Goal: Information Seeking & Learning: Learn about a topic

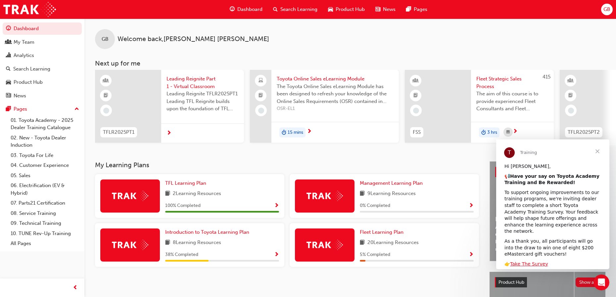
click at [293, 9] on span "Search Learning" at bounding box center [298, 10] width 37 height 8
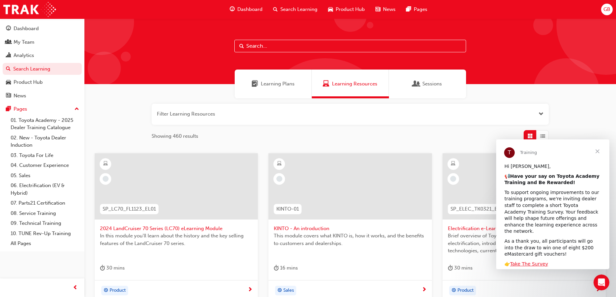
click at [252, 46] on input "text" at bounding box center [350, 46] width 232 height 13
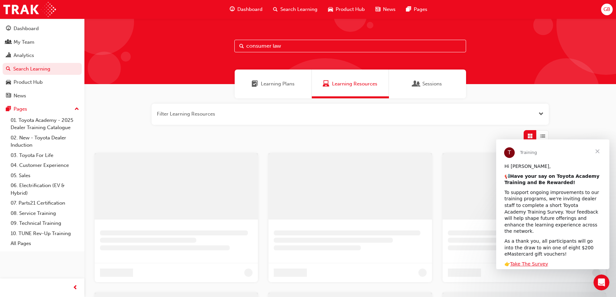
type input "consumer law"
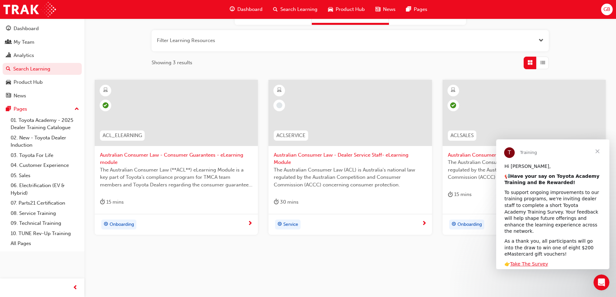
scroll to position [75, 0]
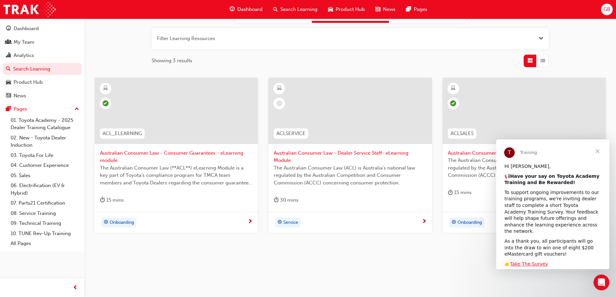
click at [597, 149] on span "Close" at bounding box center [597, 151] width 24 height 24
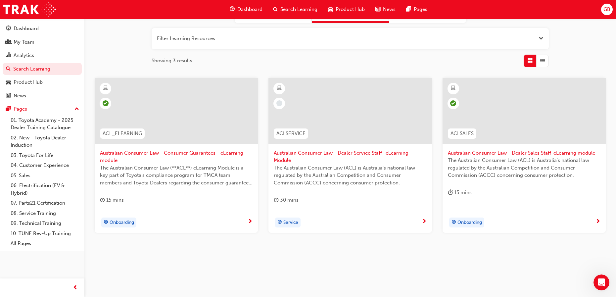
click at [359, 153] on span "Australian Consumer Law - Dealer Service Staff- eLearning Module" at bounding box center [350, 156] width 153 height 15
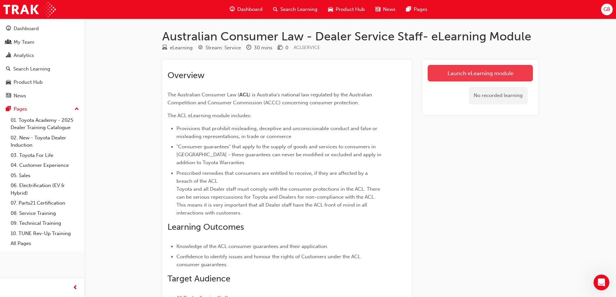
click at [474, 76] on link "Launch eLearning module" at bounding box center [480, 73] width 105 height 17
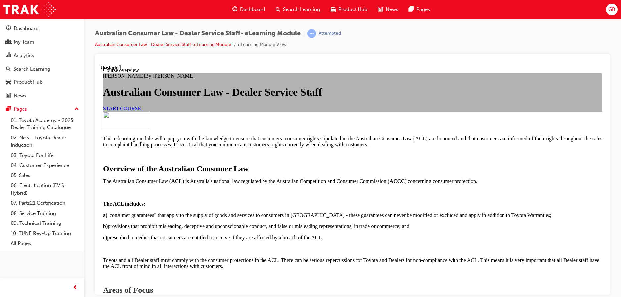
click at [141, 111] on link "START COURSE" at bounding box center [122, 108] width 38 height 6
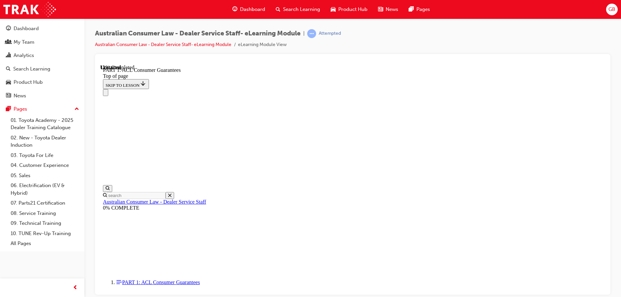
scroll to position [1046, 0]
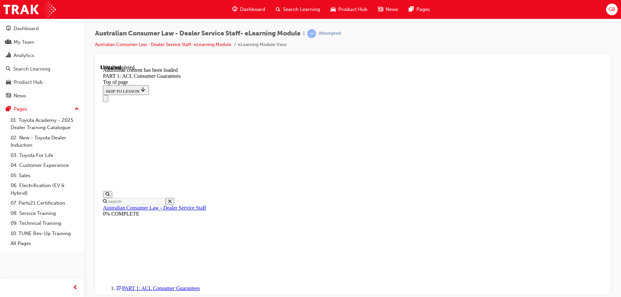
scroll to position [1264, 0]
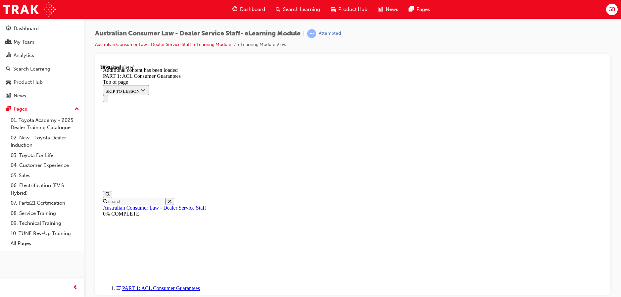
scroll to position [2572, 0]
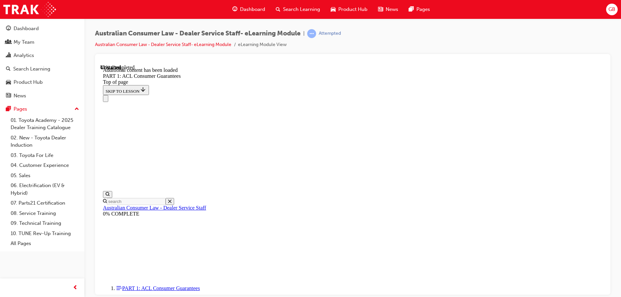
scroll to position [2581, 0]
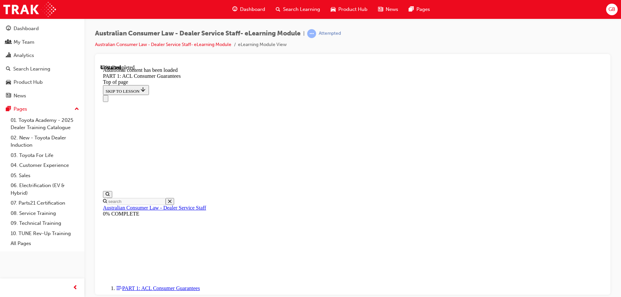
scroll to position [2580, 0]
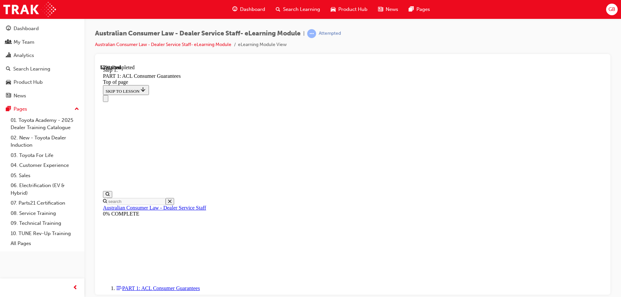
scroll to position [3246, 0]
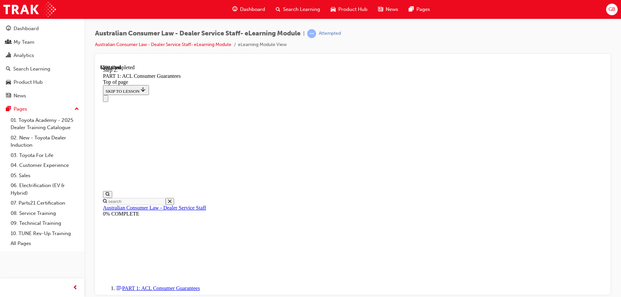
scroll to position [4045, 0]
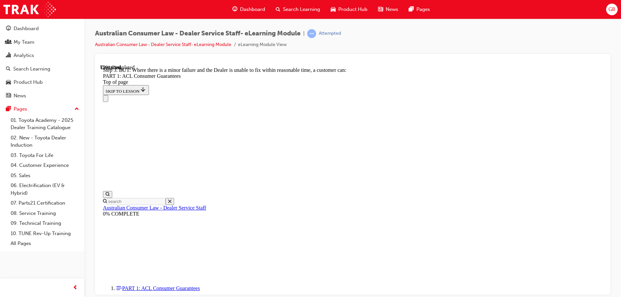
scroll to position [4537, 0]
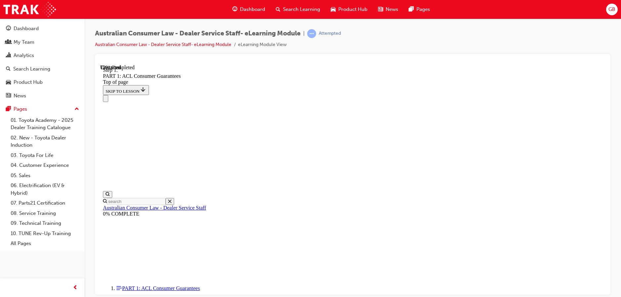
scroll to position [4519, 0]
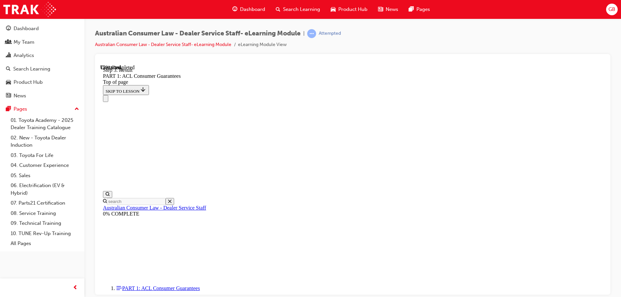
scroll to position [5039, 0]
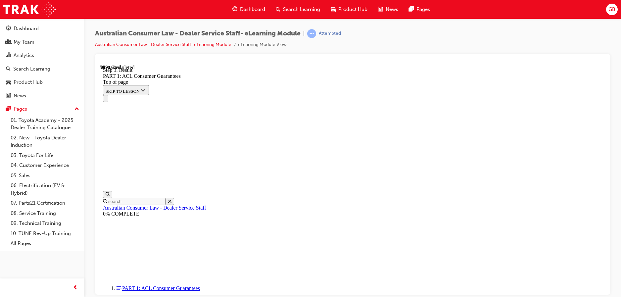
drag, startPoint x: 379, startPoint y: 144, endPoint x: 390, endPoint y: 105, distance: 40.4
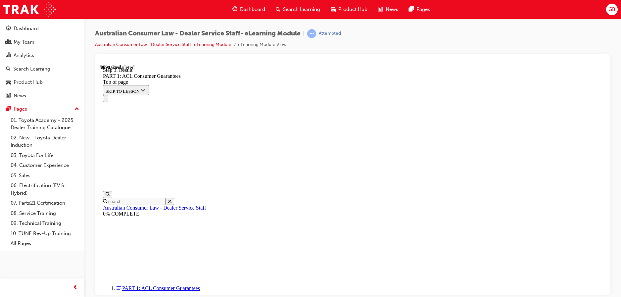
drag, startPoint x: 350, startPoint y: 137, endPoint x: 460, endPoint y: 99, distance: 116.7
drag, startPoint x: 361, startPoint y: 220, endPoint x: 379, endPoint y: 258, distance: 41.9
drag, startPoint x: 348, startPoint y: 183, endPoint x: 365, endPoint y: 139, distance: 47.3
drag, startPoint x: 351, startPoint y: 176, endPoint x: 370, endPoint y: 176, distance: 18.5
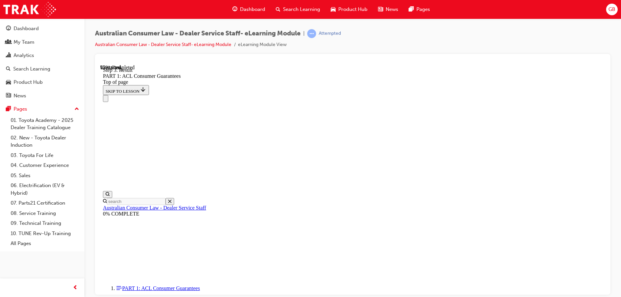
drag, startPoint x: 348, startPoint y: 212, endPoint x: 369, endPoint y: 213, distance: 20.9
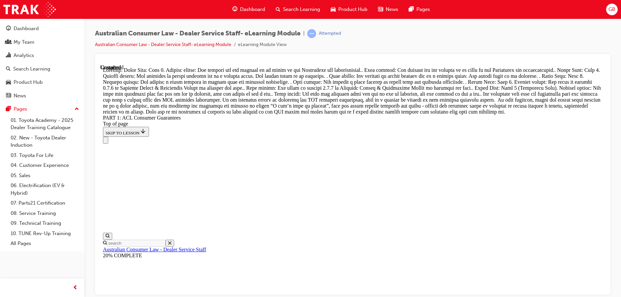
scroll to position [7626, 0]
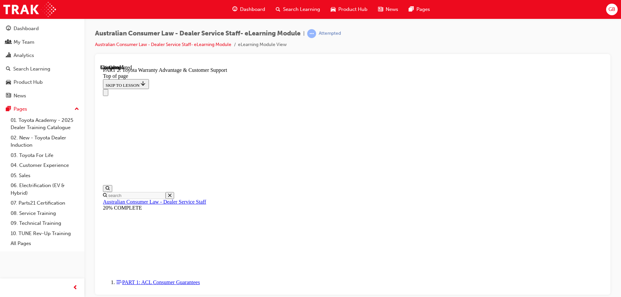
scroll to position [484, 0]
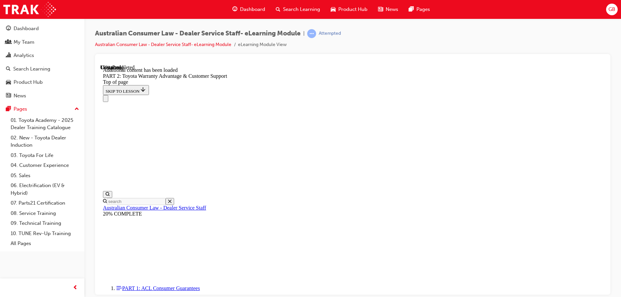
scroll to position [665, 0]
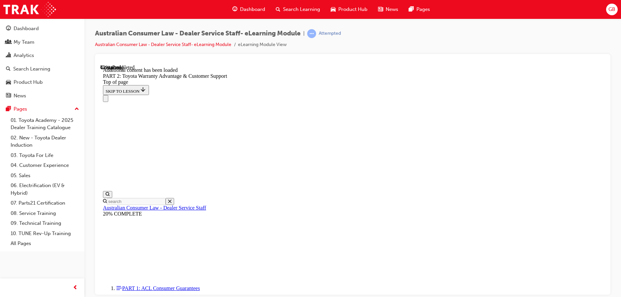
scroll to position [1157, 0]
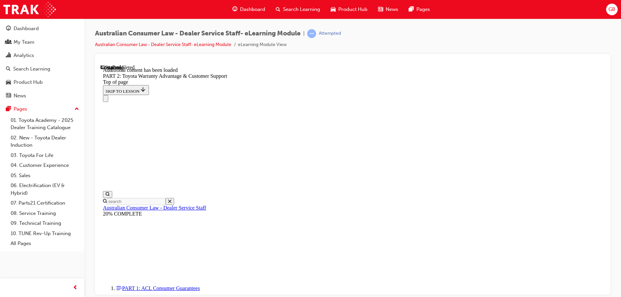
scroll to position [1168, 0]
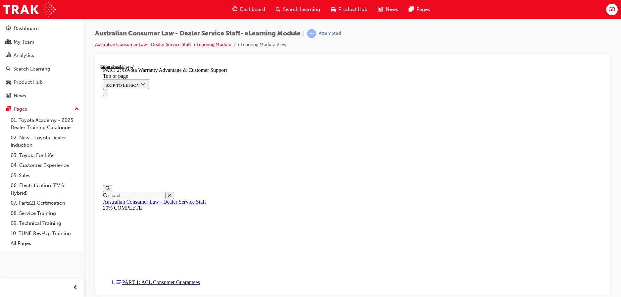
scroll to position [1555, 0]
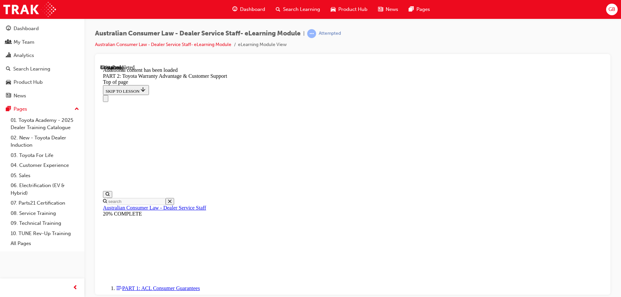
scroll to position [2177, 0]
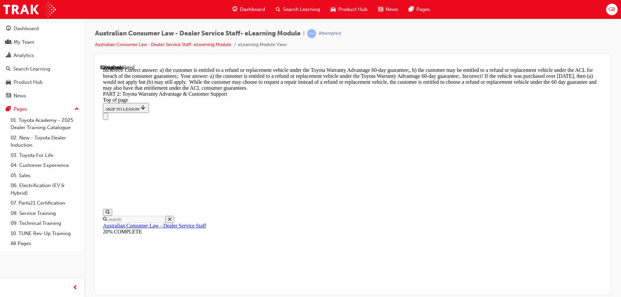
scroll to position [2541, 0]
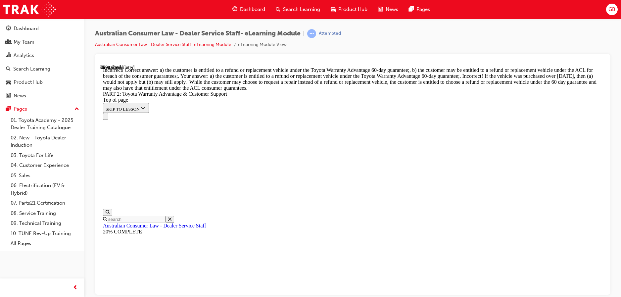
scroll to position [2474, 0]
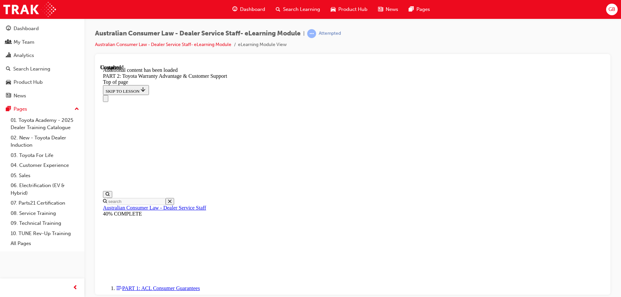
scroll to position [2763, 0]
